Goal: Transaction & Acquisition: Purchase product/service

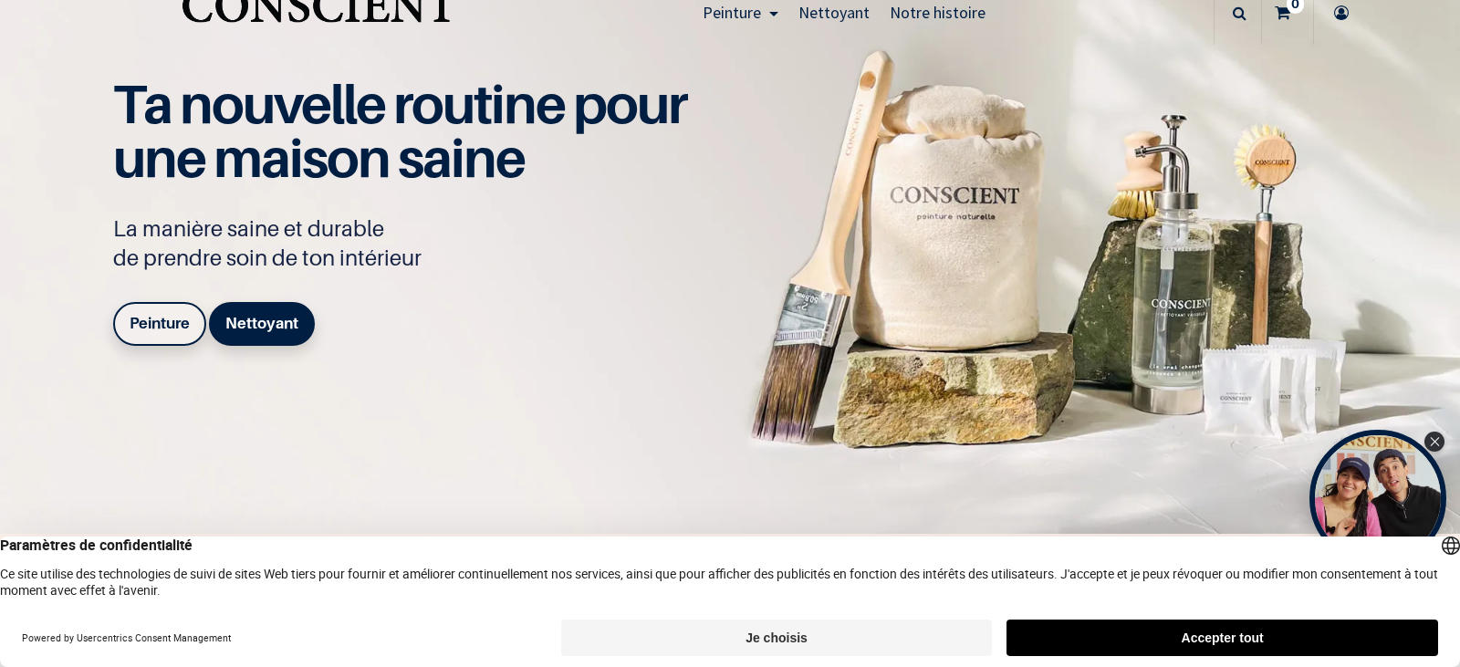
scroll to position [91, 0]
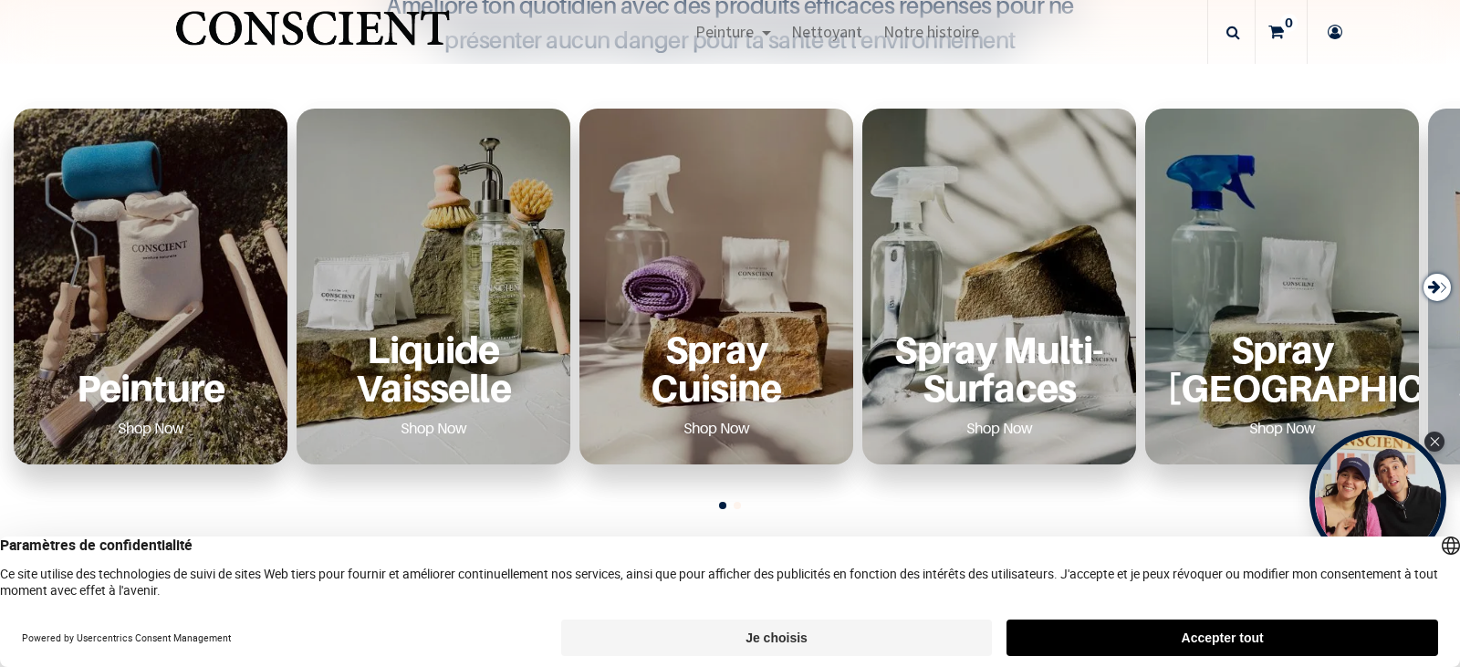
scroll to position [639, 0]
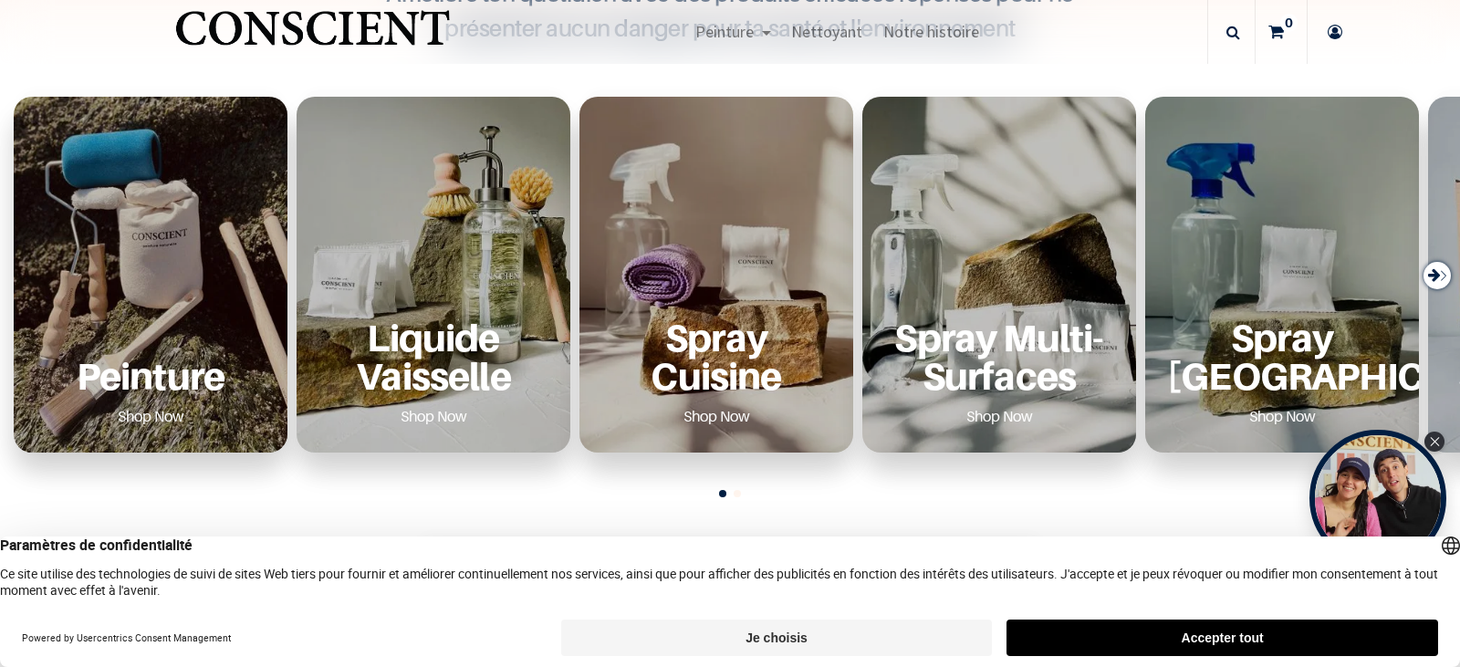
click at [138, 271] on div "Peinture Shop Now" at bounding box center [151, 275] width 274 height 356
click at [154, 416] on link "Shop Now" at bounding box center [151, 416] width 110 height 29
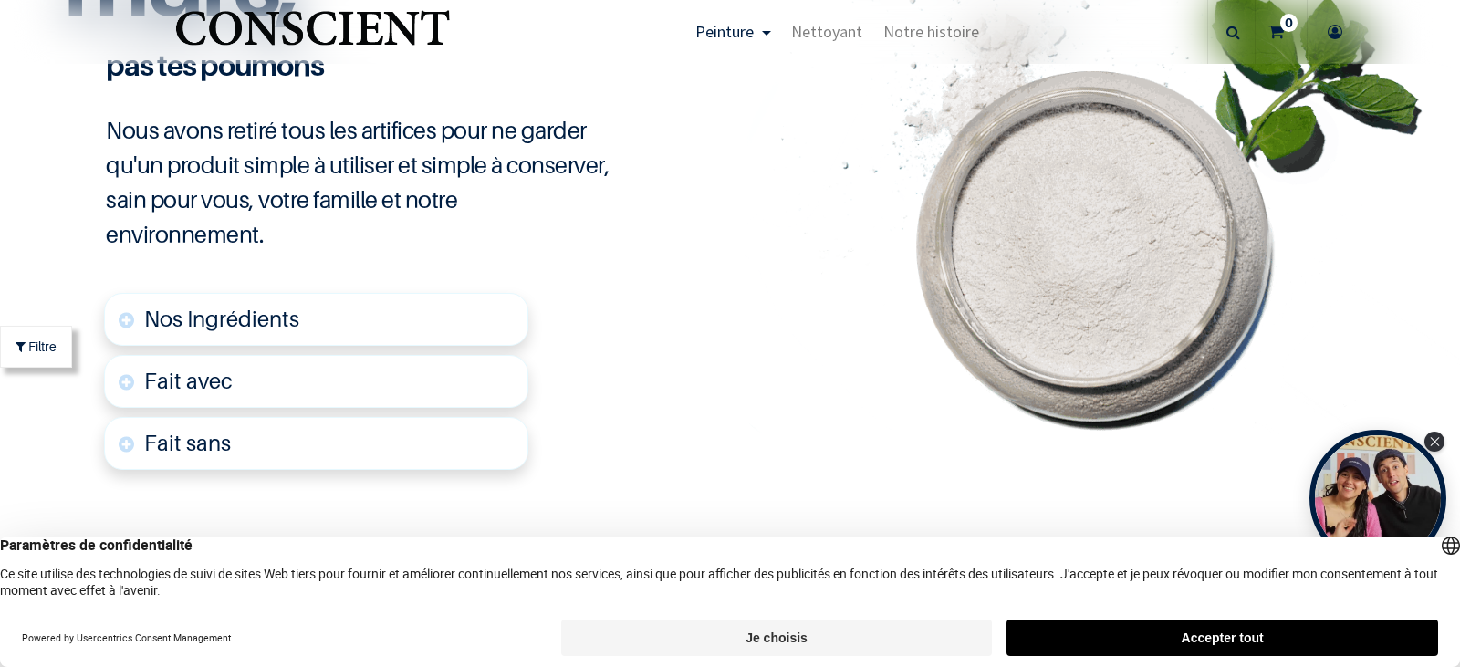
scroll to position [4382, 0]
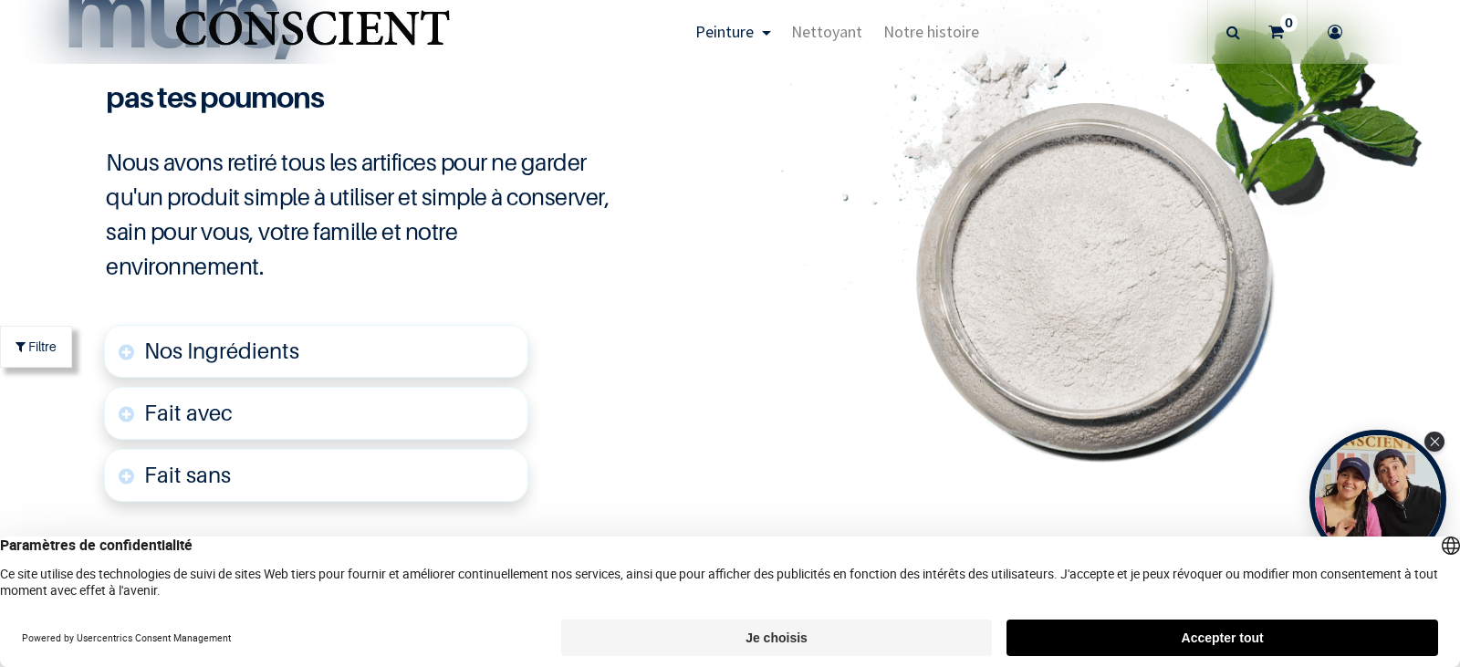
click at [205, 352] on span "Nos Ingrédients" at bounding box center [221, 351] width 155 height 26
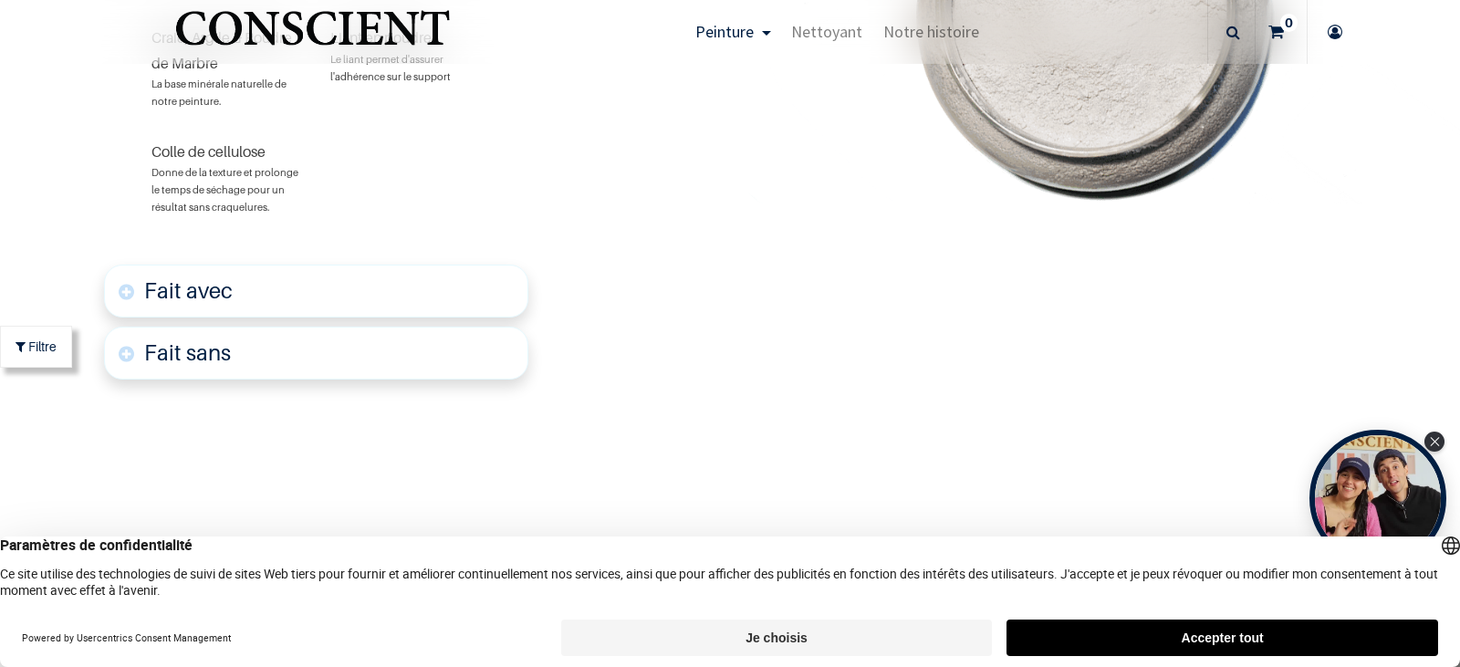
scroll to position [4795, 0]
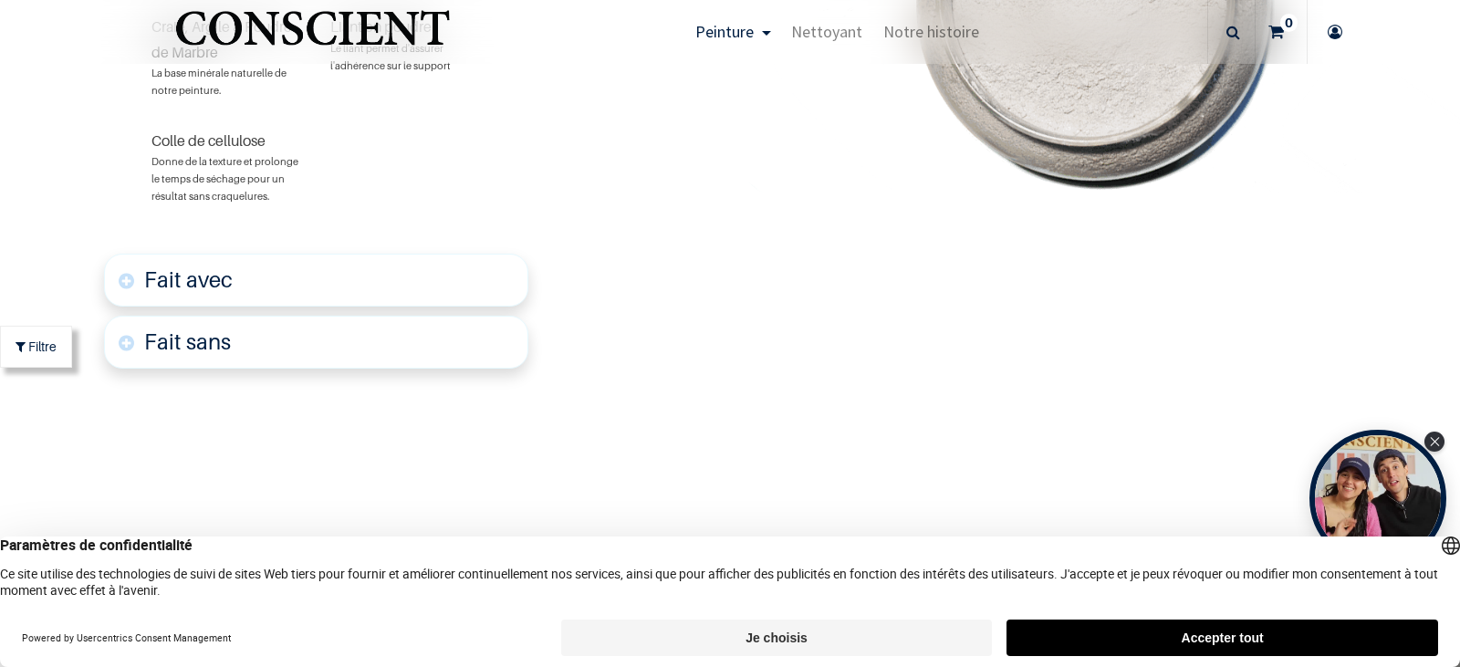
click at [230, 282] on font "Fait avec" at bounding box center [188, 280] width 89 height 26
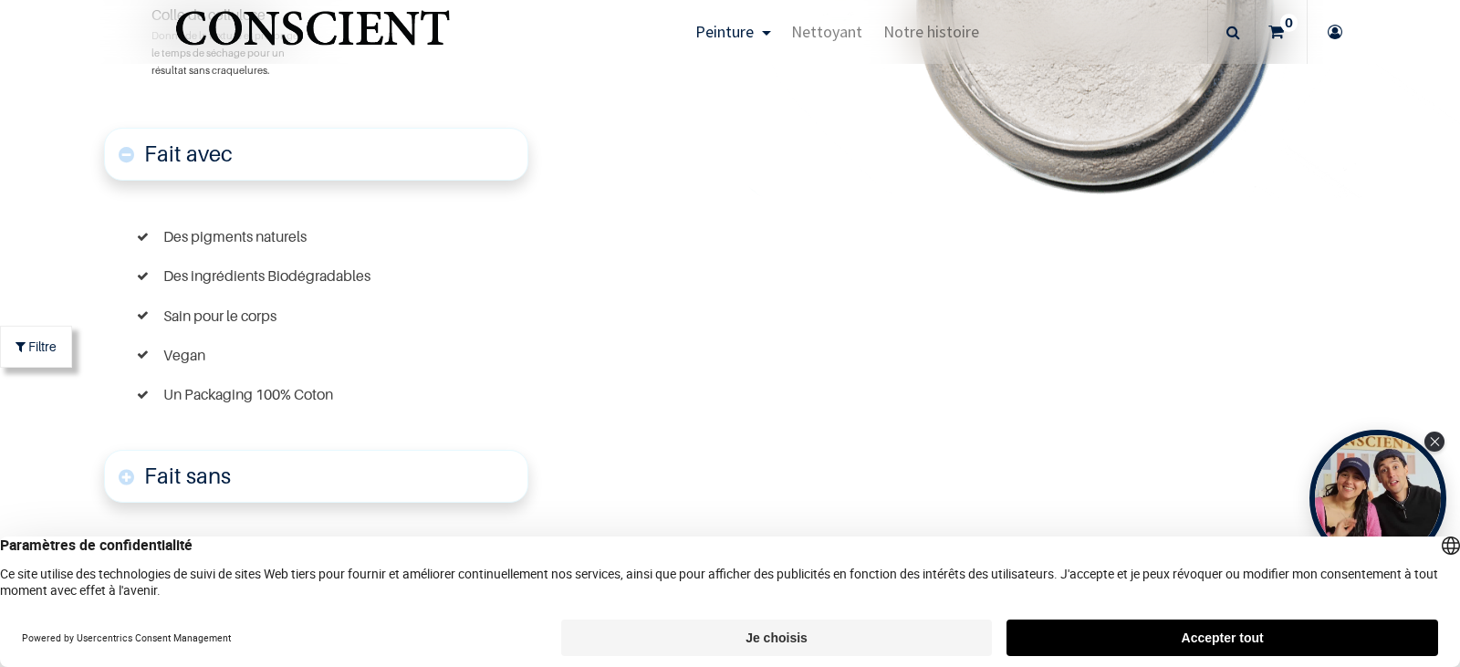
scroll to position [4925, 0]
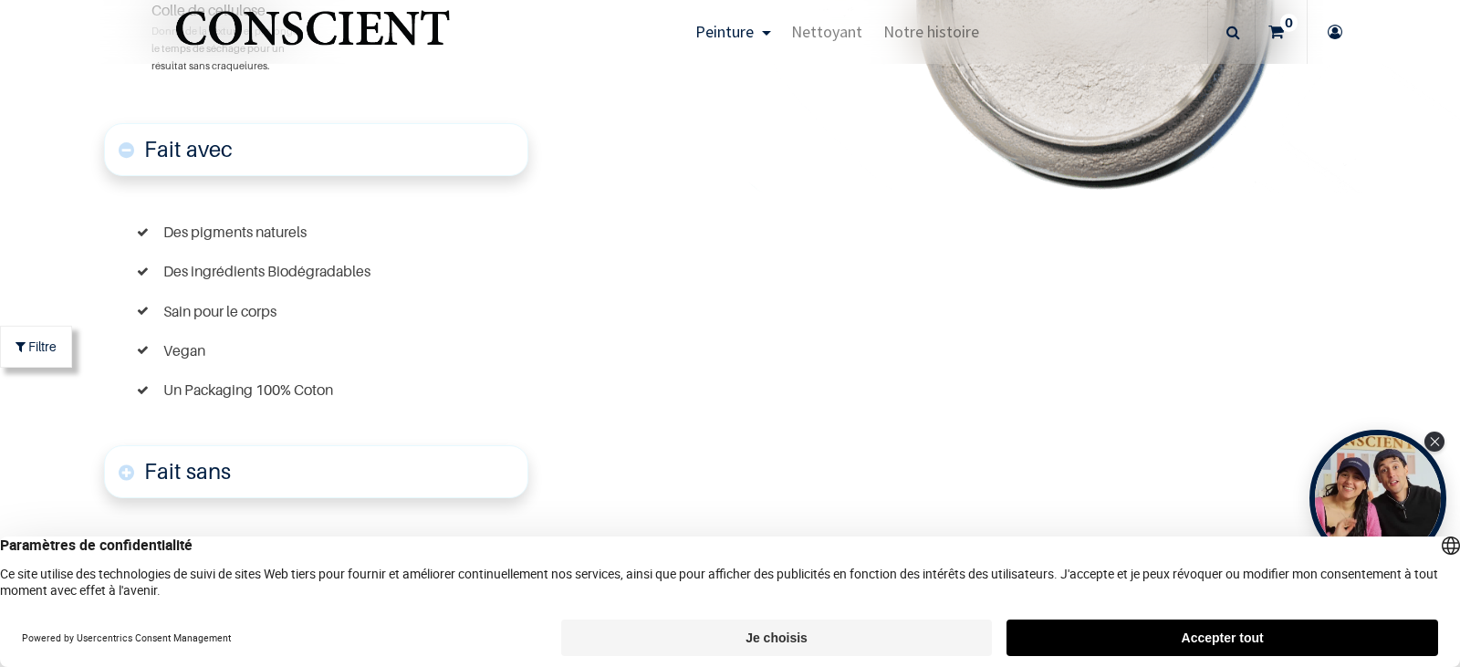
click at [294, 469] on link "Fait sans" at bounding box center [316, 471] width 424 height 53
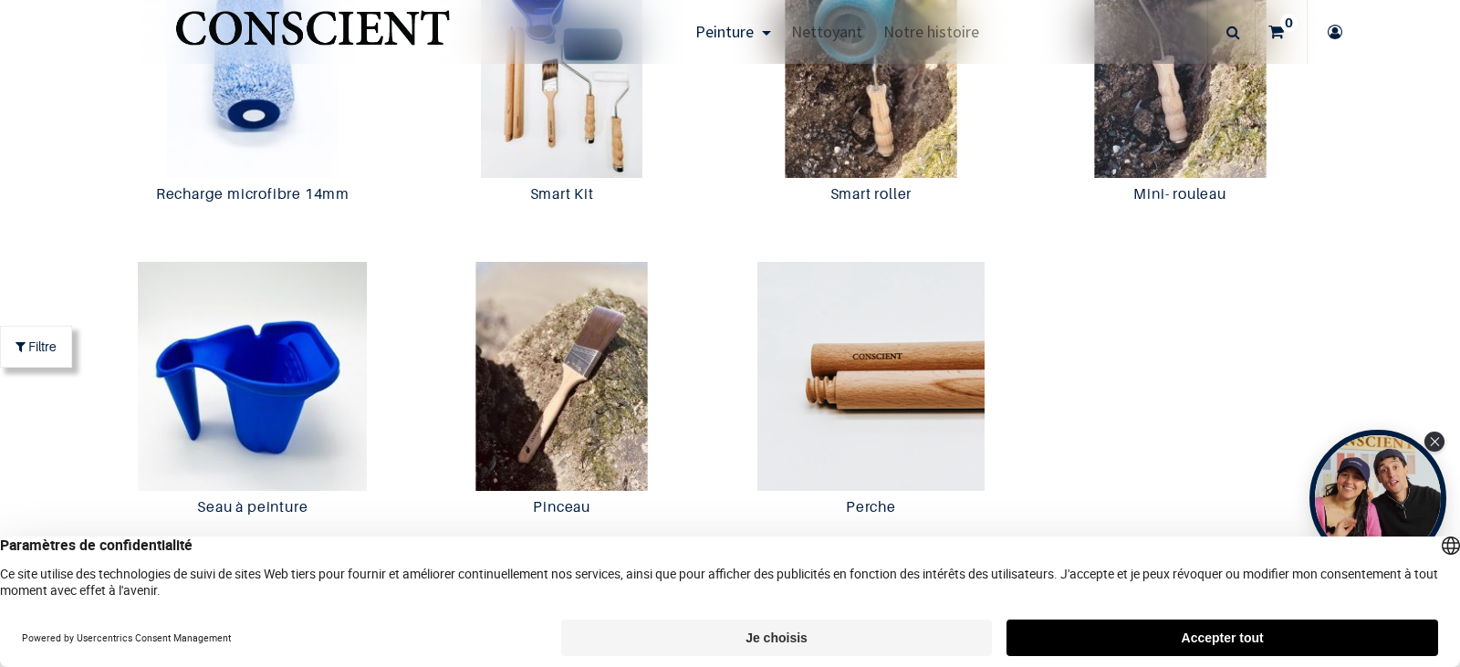
scroll to position [3248, 0]
